Goal: Information Seeking & Learning: Learn about a topic

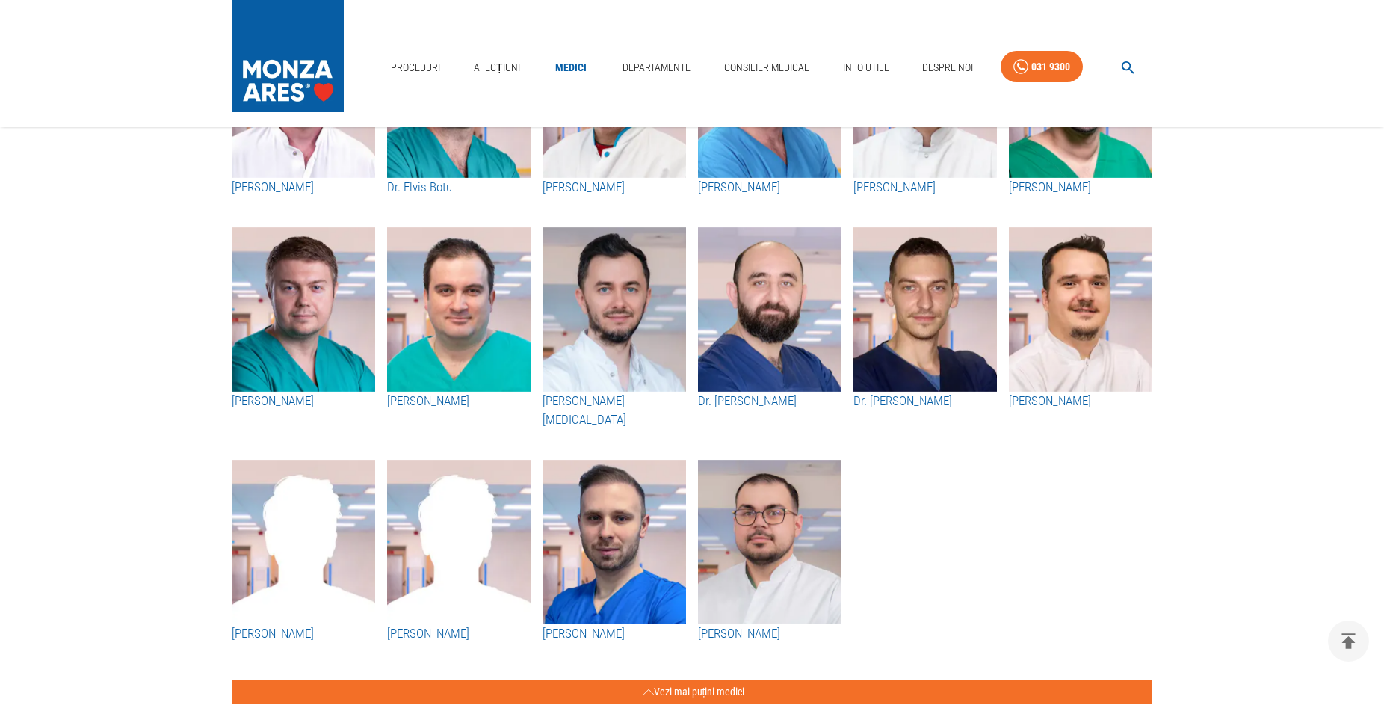
scroll to position [1143, 0]
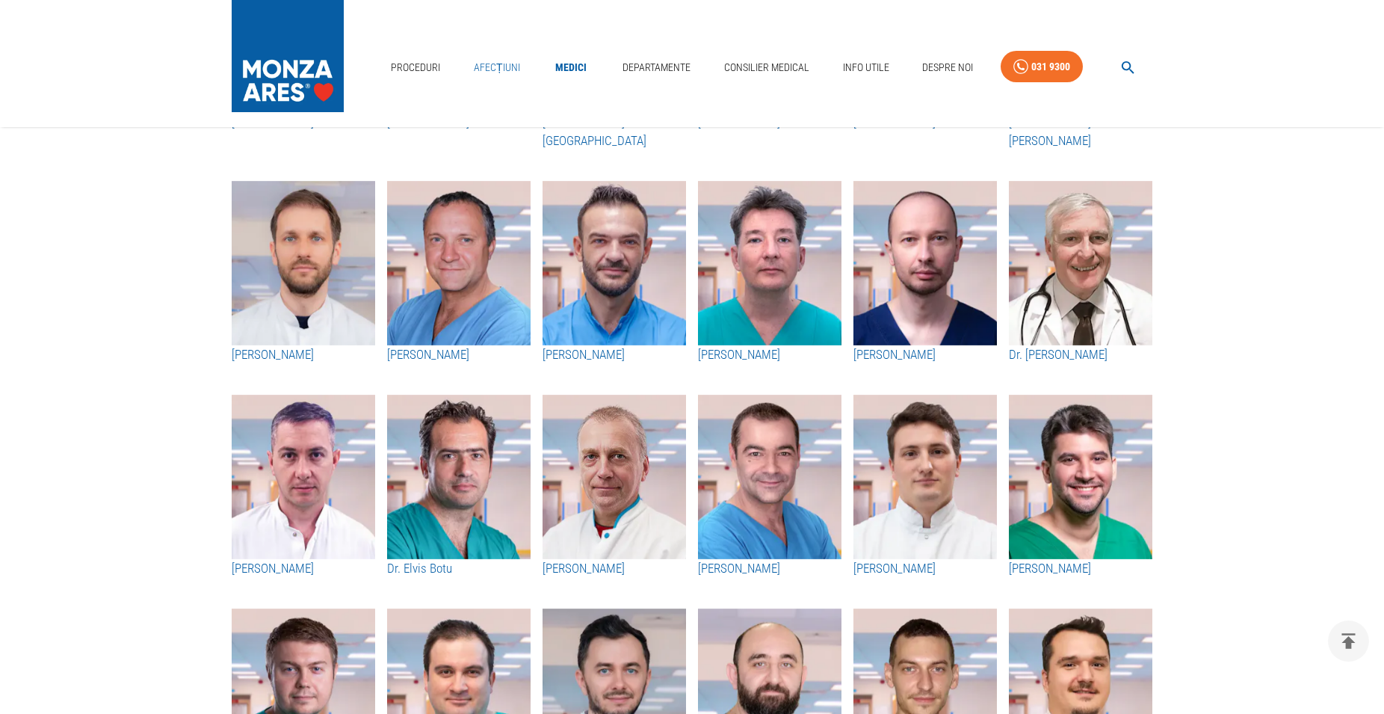
click at [500, 61] on link "Afecțiuni" at bounding box center [497, 67] width 58 height 31
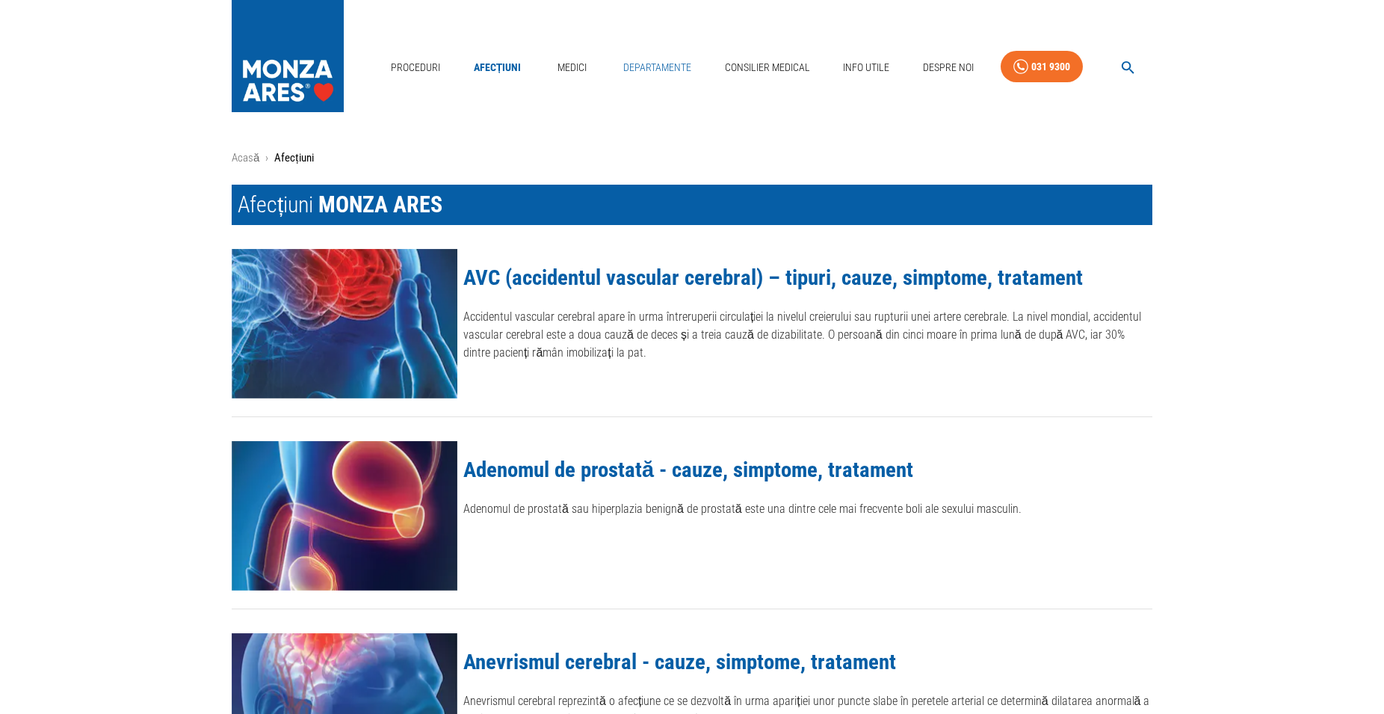
click at [694, 61] on link "Departamente" at bounding box center [657, 67] width 80 height 31
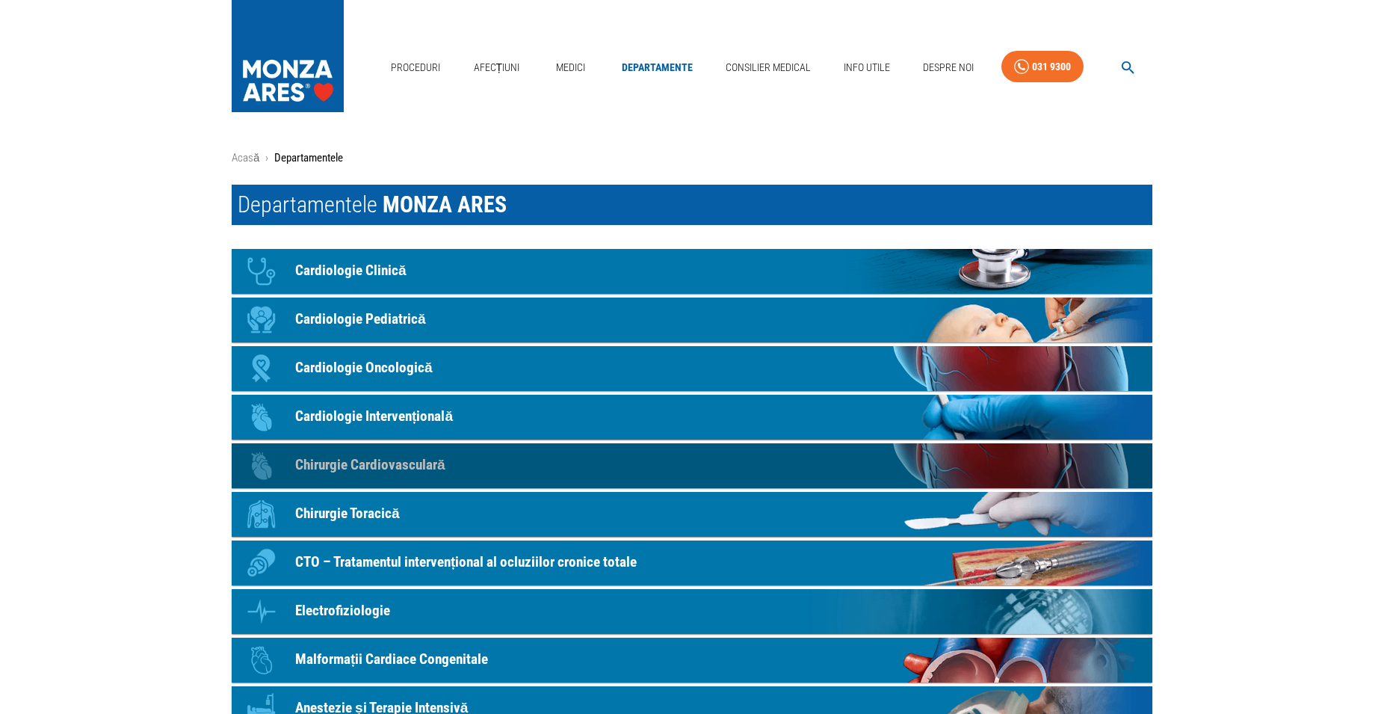
click at [413, 463] on p "Chirurgie Cardiovasculară" at bounding box center [370, 465] width 150 height 22
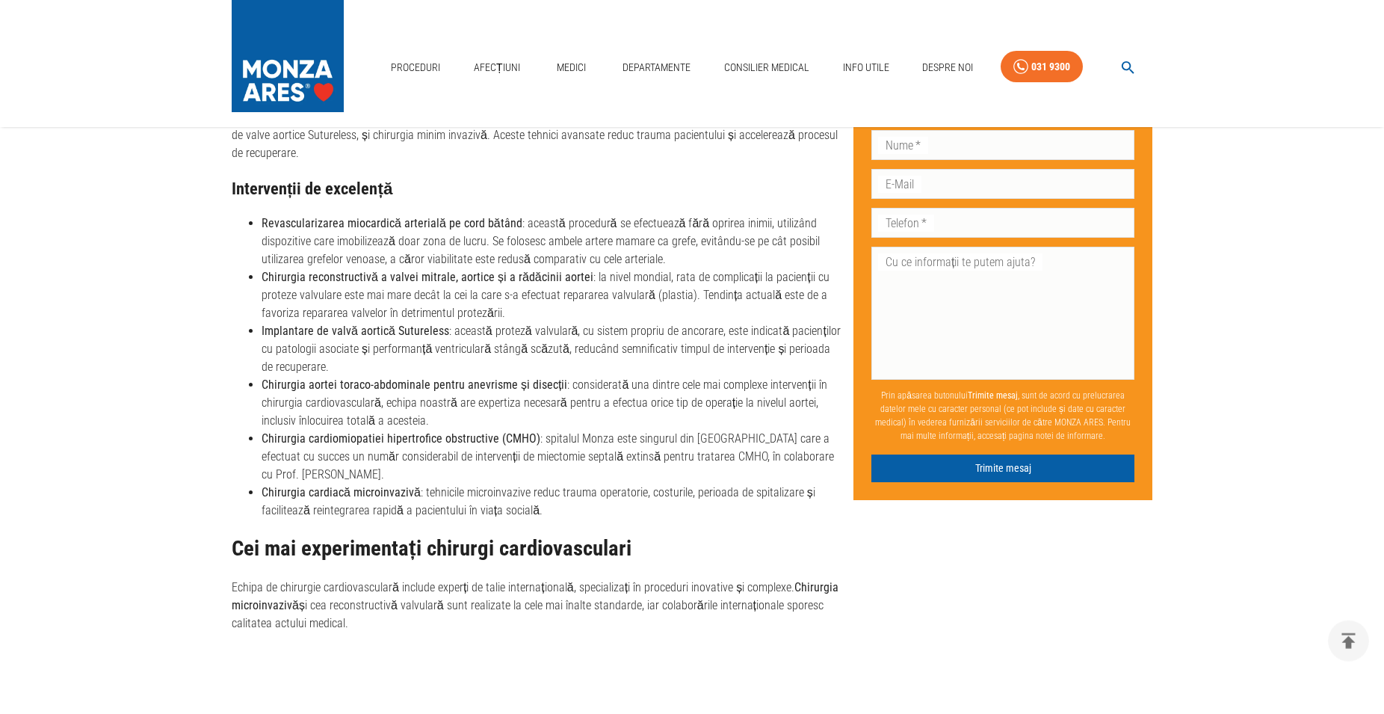
scroll to position [1220, 0]
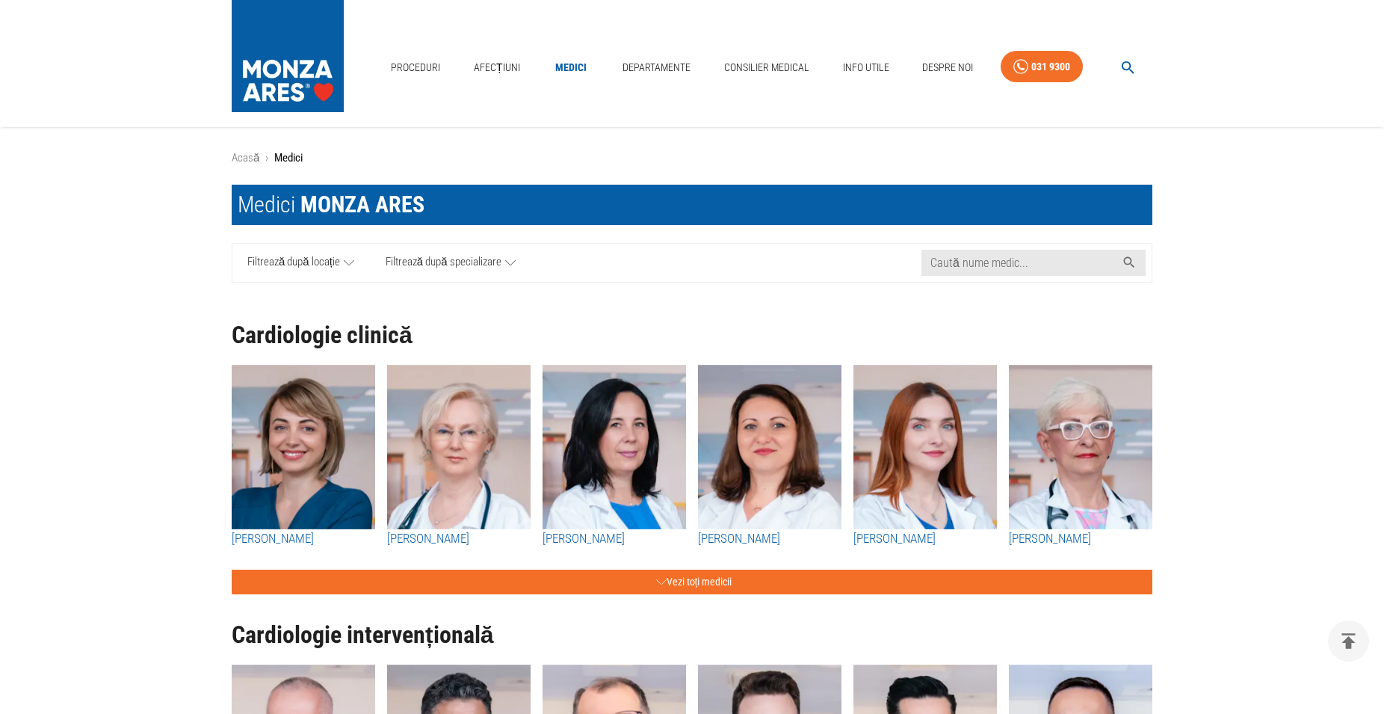
scroll to position [1143, 0]
